Goal: Information Seeking & Learning: Find specific fact

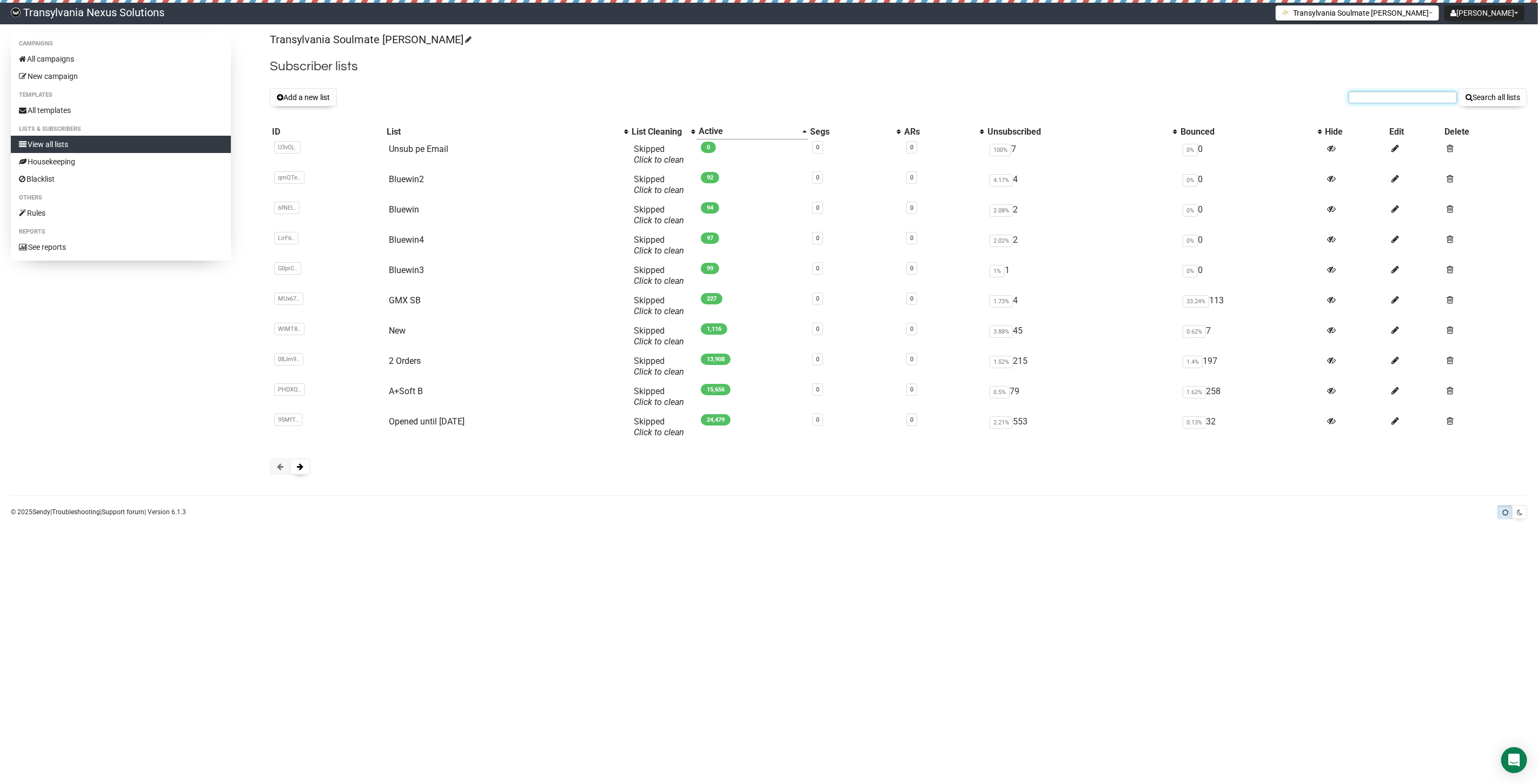
click at [1371, 93] on input "text" at bounding box center [1403, 97] width 108 height 12
paste input "[EMAIL_ADDRESS][DOMAIN_NAME]"
type input "[EMAIL_ADDRESS][DOMAIN_NAME]"
click at [1489, 101] on button "Search all lists" at bounding box center [1493, 97] width 69 height 18
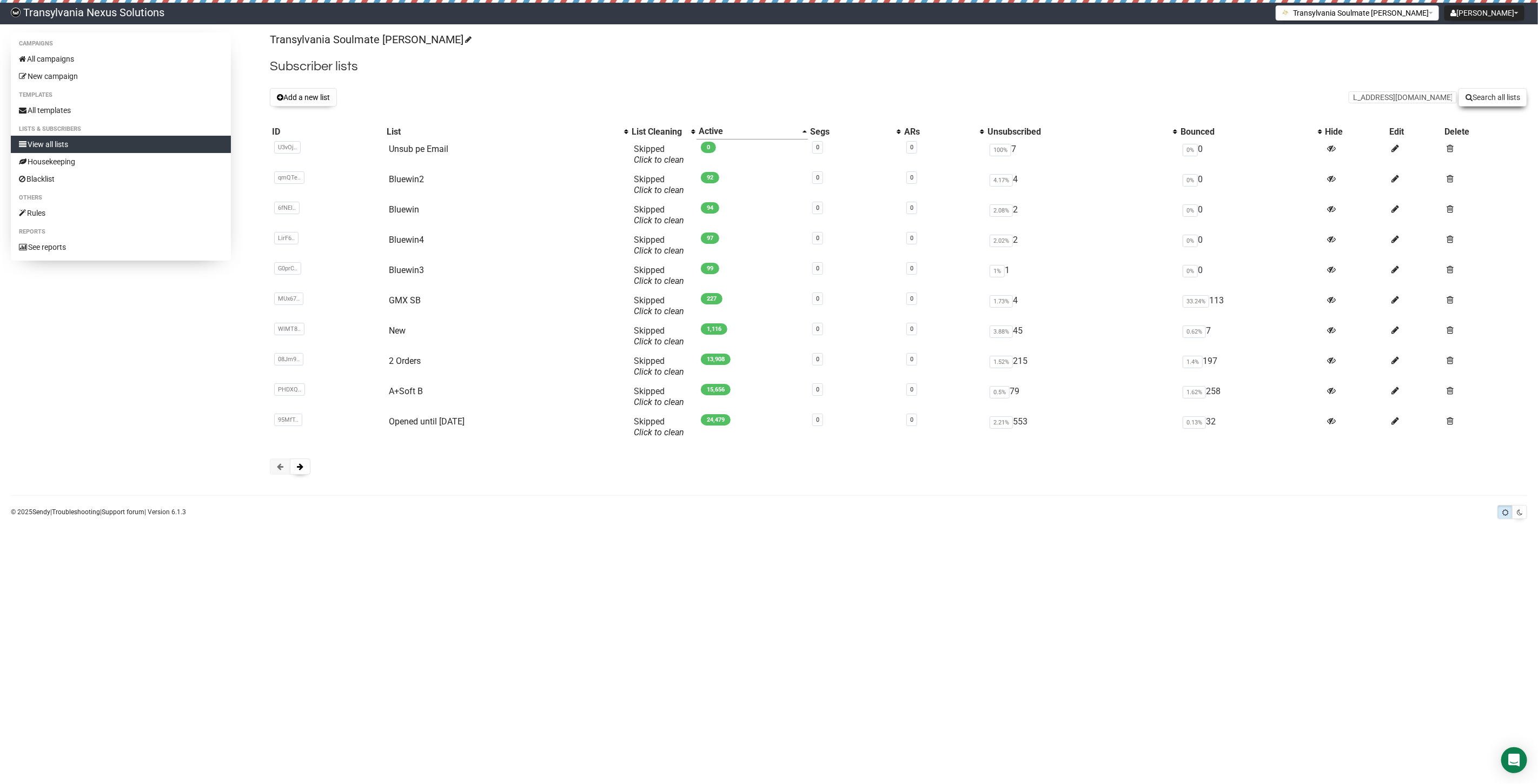
scroll to position [0, 0]
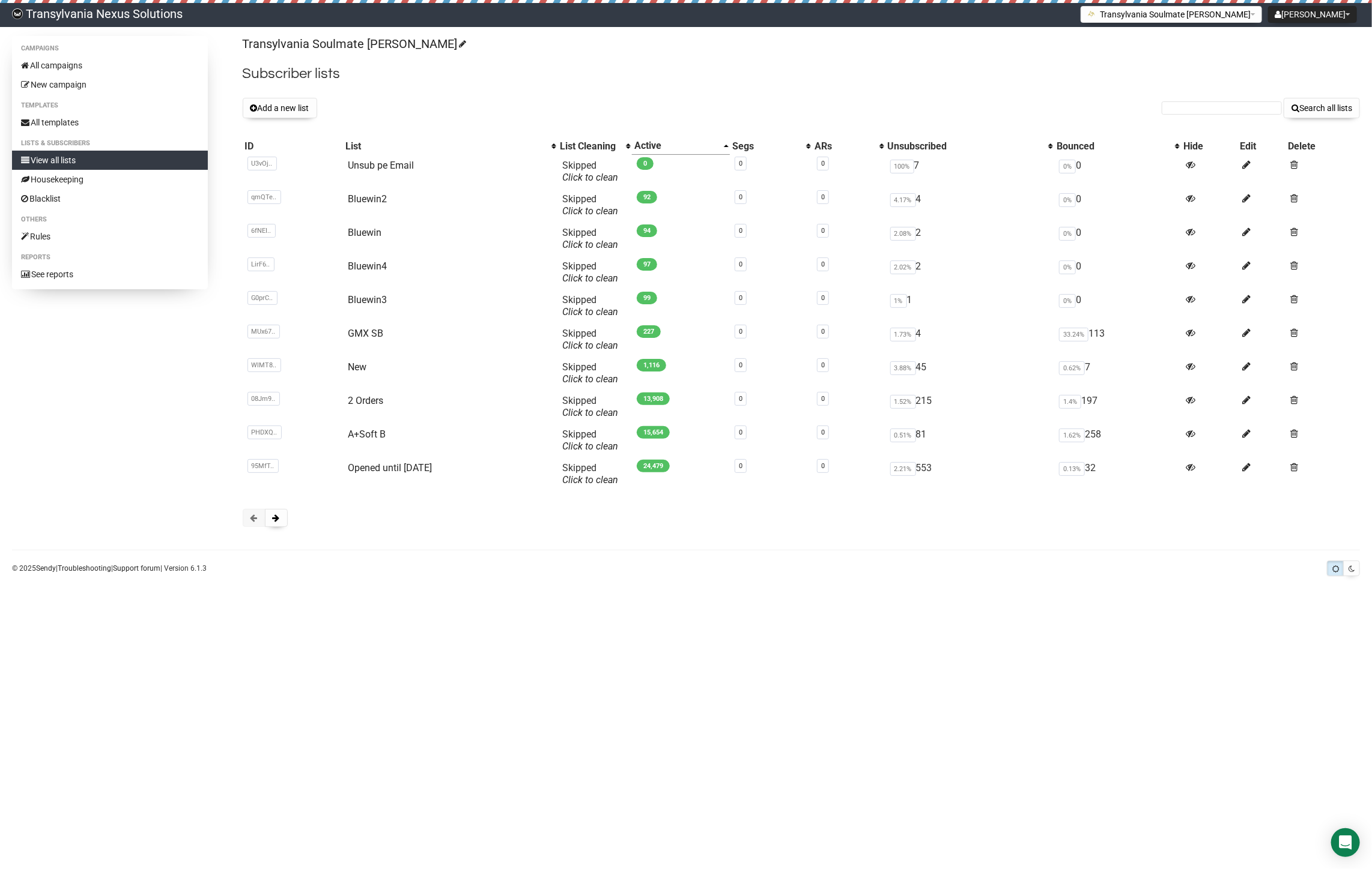
click at [1206, 117] on form "Search all lists" at bounding box center [1261, 108] width 198 height 20
click at [1208, 112] on input "text" at bounding box center [1222, 108] width 120 height 13
paste input "s.nanasi@sunrise.ch"
click at [1179, 111] on input "s.nanasi@sunrise.ch" at bounding box center [1222, 108] width 120 height 13
type input "s.nanasi@sunrise.ch"
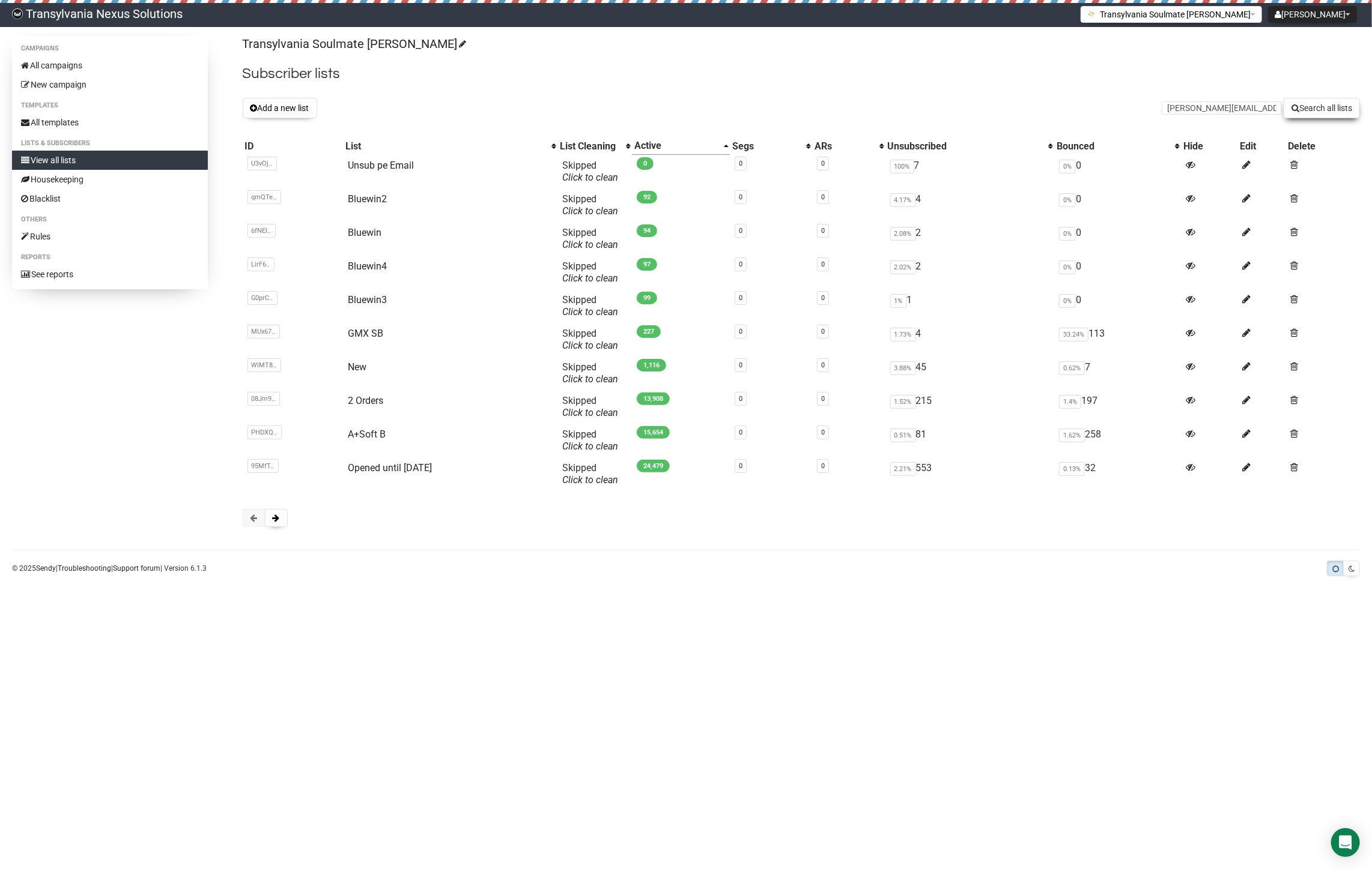
click at [1342, 104] on button "Search all lists" at bounding box center [1322, 108] width 76 height 20
